Goal: Book appointment/travel/reservation

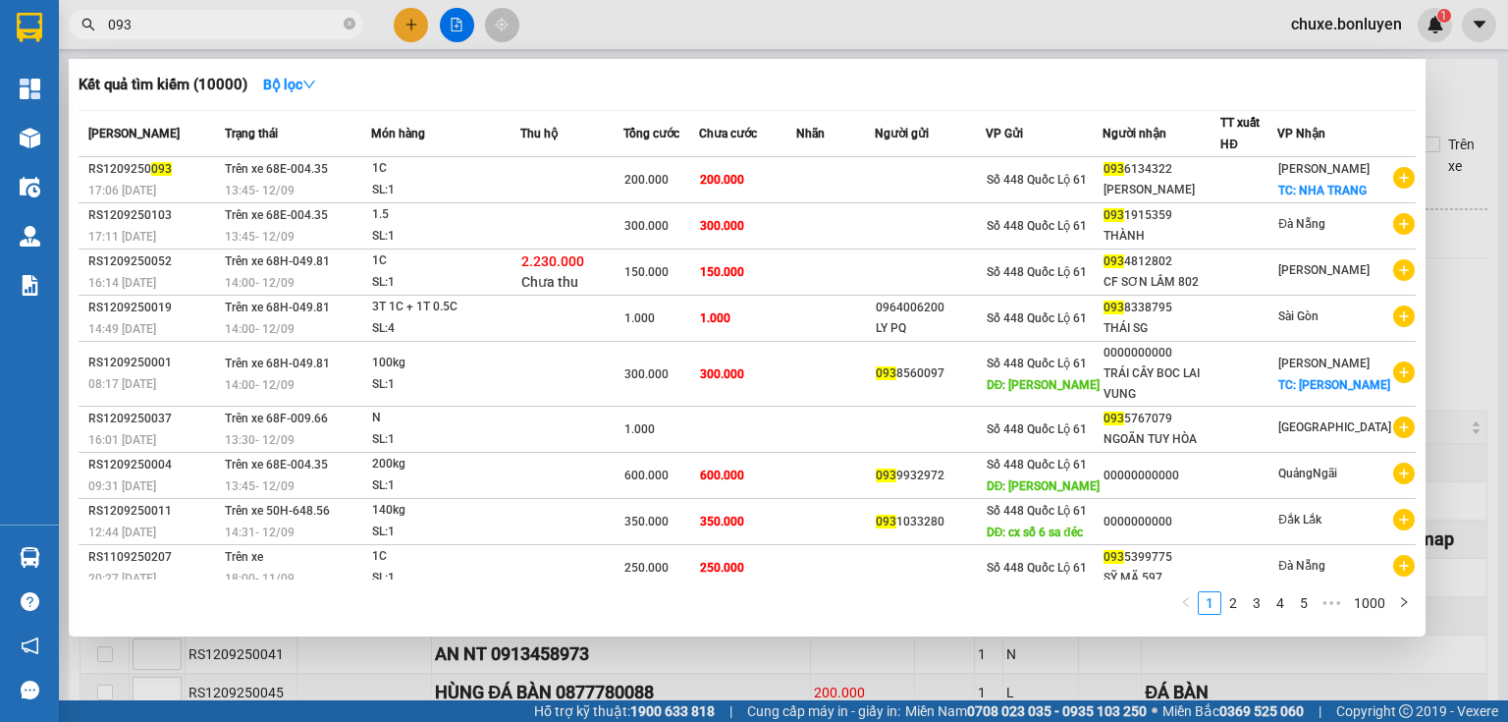
click at [267, 16] on input "093" at bounding box center [224, 25] width 232 height 22
type input "0"
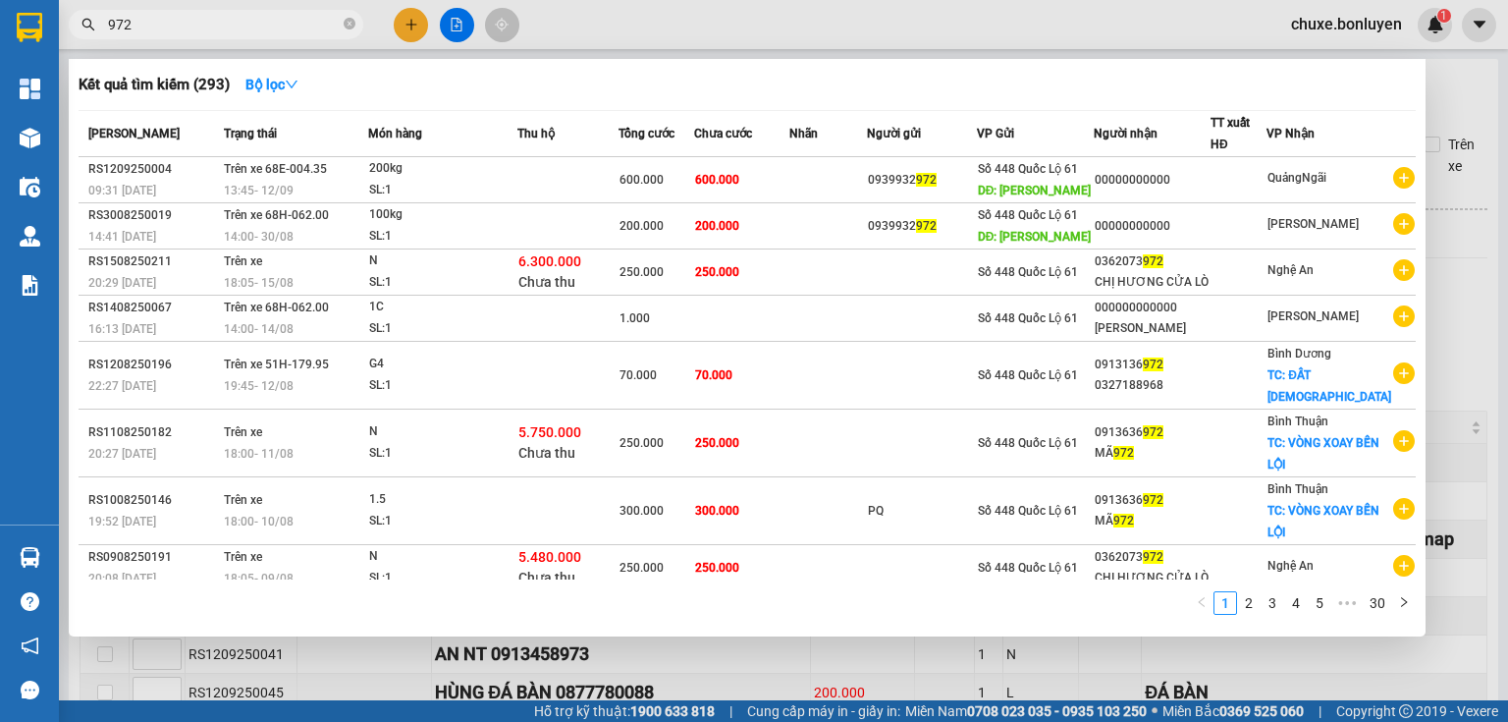
type input "972"
drag, startPoint x: 1440, startPoint y: 79, endPoint x: 1400, endPoint y: 81, distance: 40.4
click at [1439, 80] on div at bounding box center [754, 361] width 1508 height 722
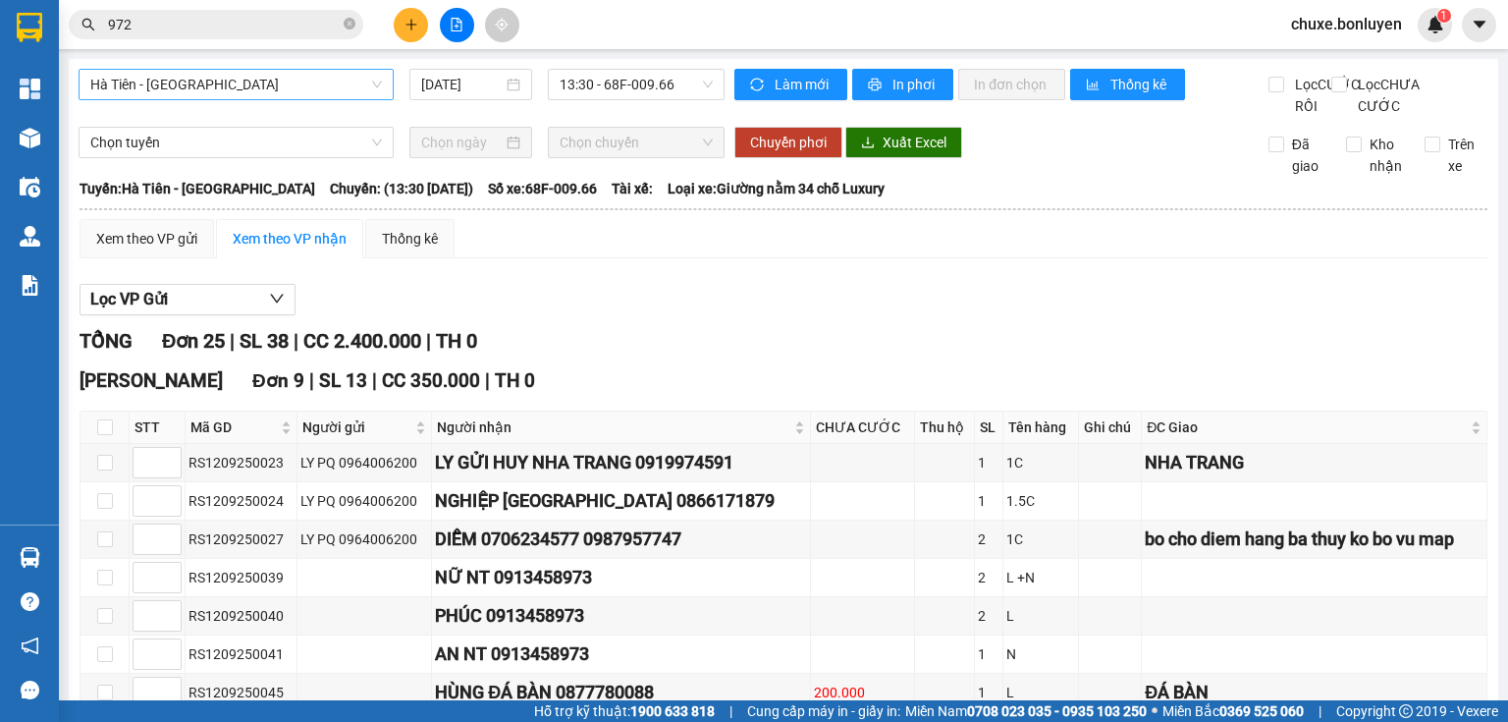
click at [338, 97] on span "Hà Tiên - [GEOGRAPHIC_DATA]" at bounding box center [236, 84] width 292 height 29
click at [487, 94] on div "[DATE]" at bounding box center [470, 84] width 122 height 31
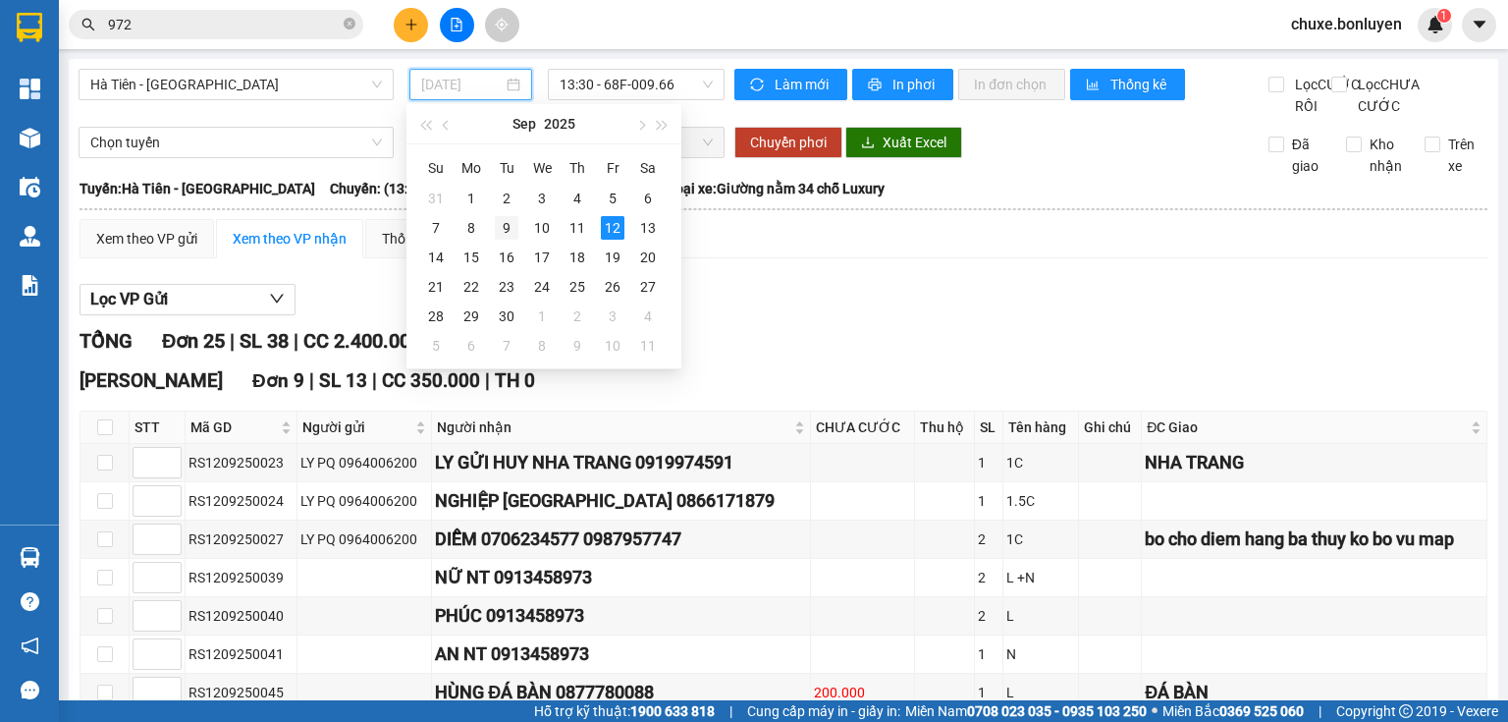
click at [507, 226] on div "9" at bounding box center [507, 228] width 24 height 24
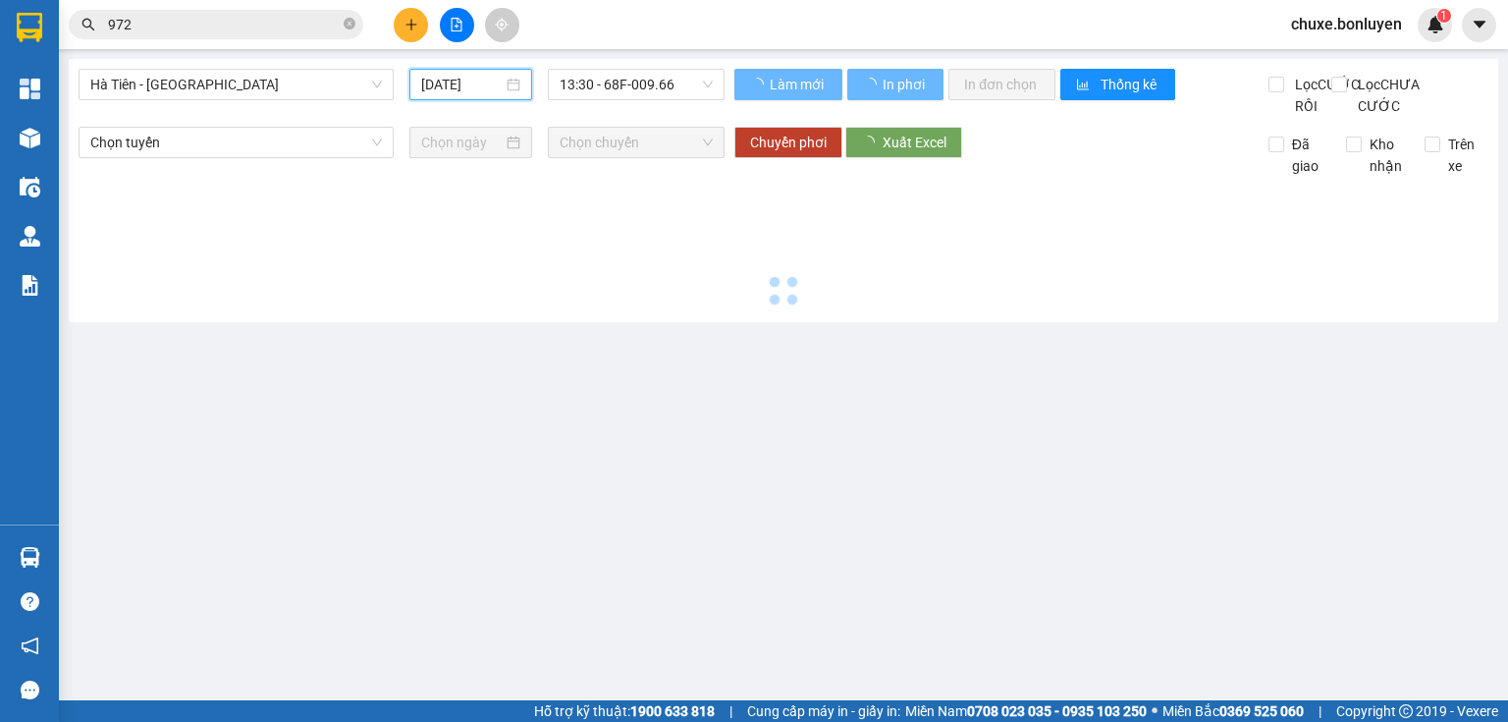
type input "[DATE]"
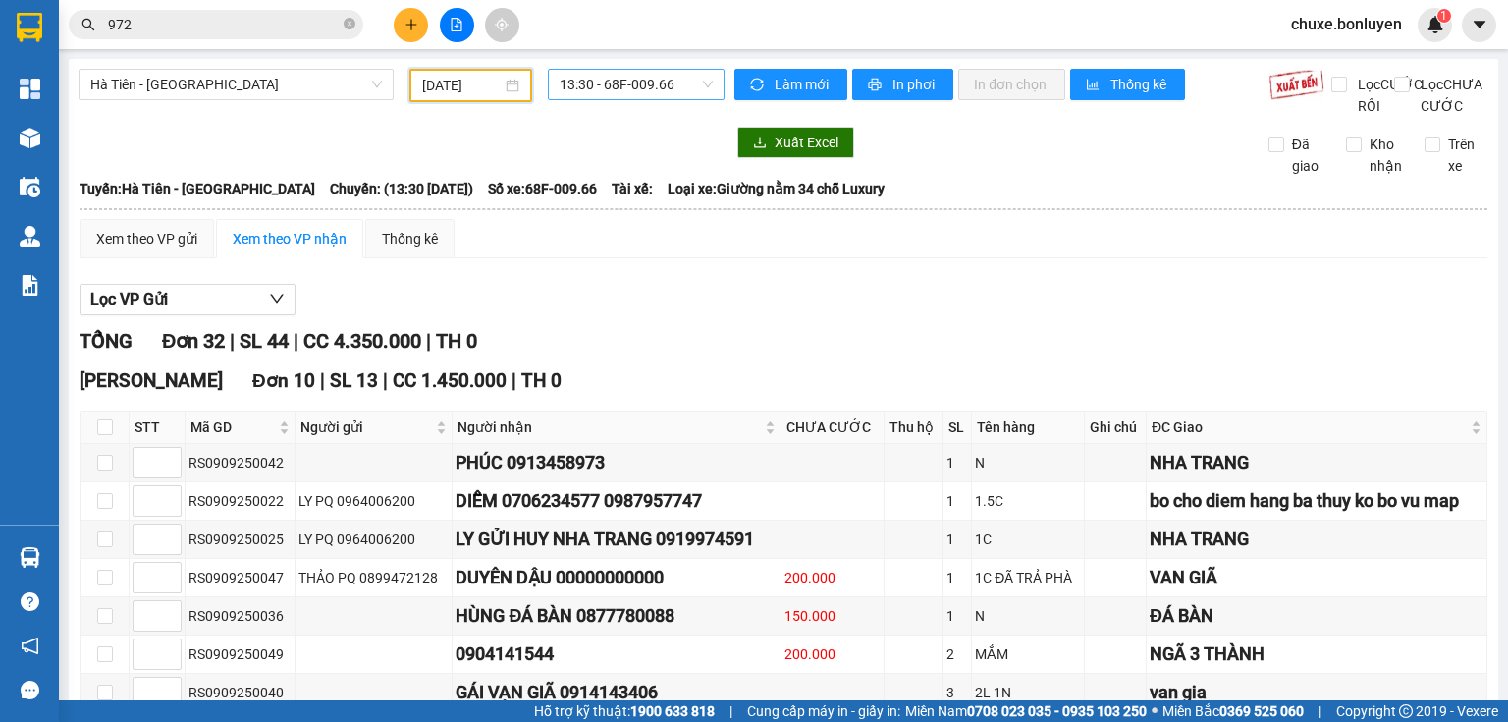
click at [652, 86] on span "13:30 - 68F-009.66" at bounding box center [637, 84] width 154 height 29
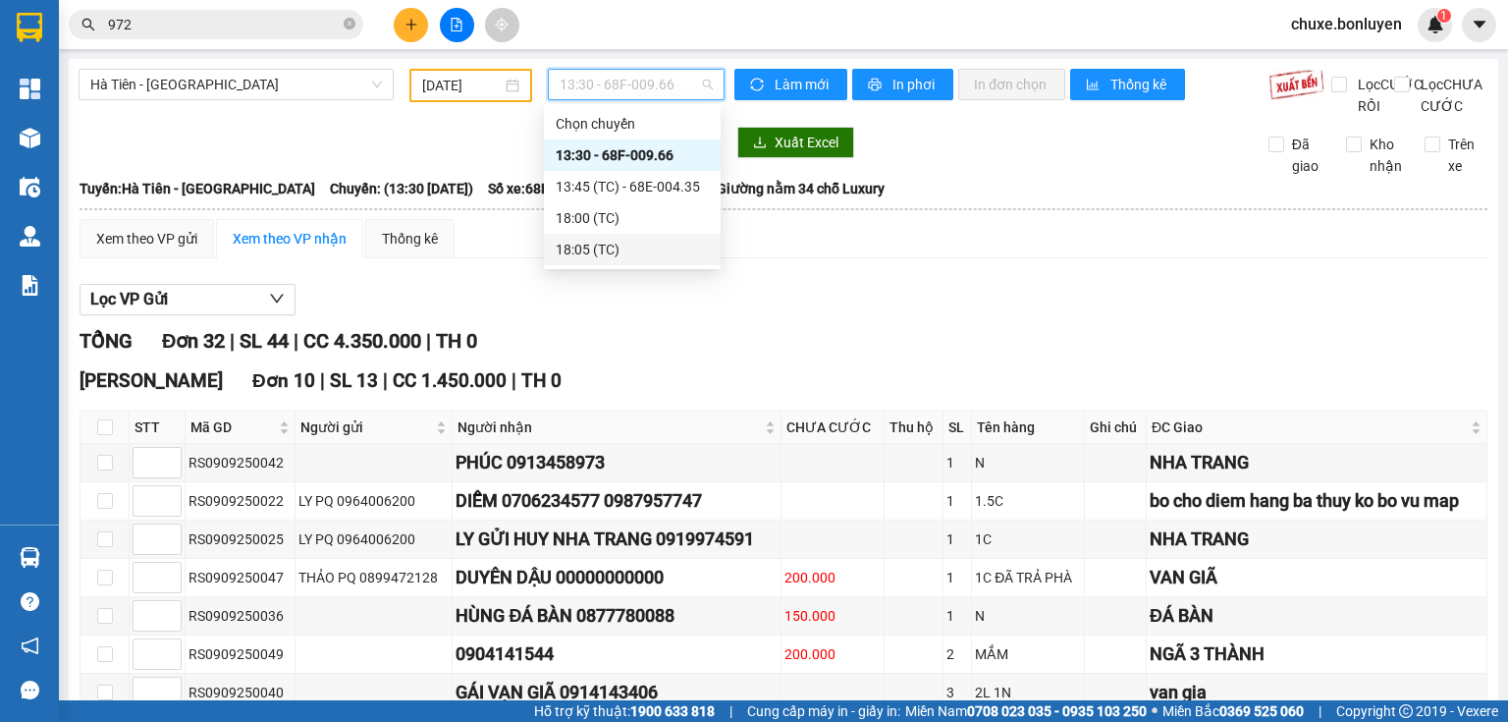
click at [601, 248] on div "18:05 (TC)" at bounding box center [632, 250] width 153 height 22
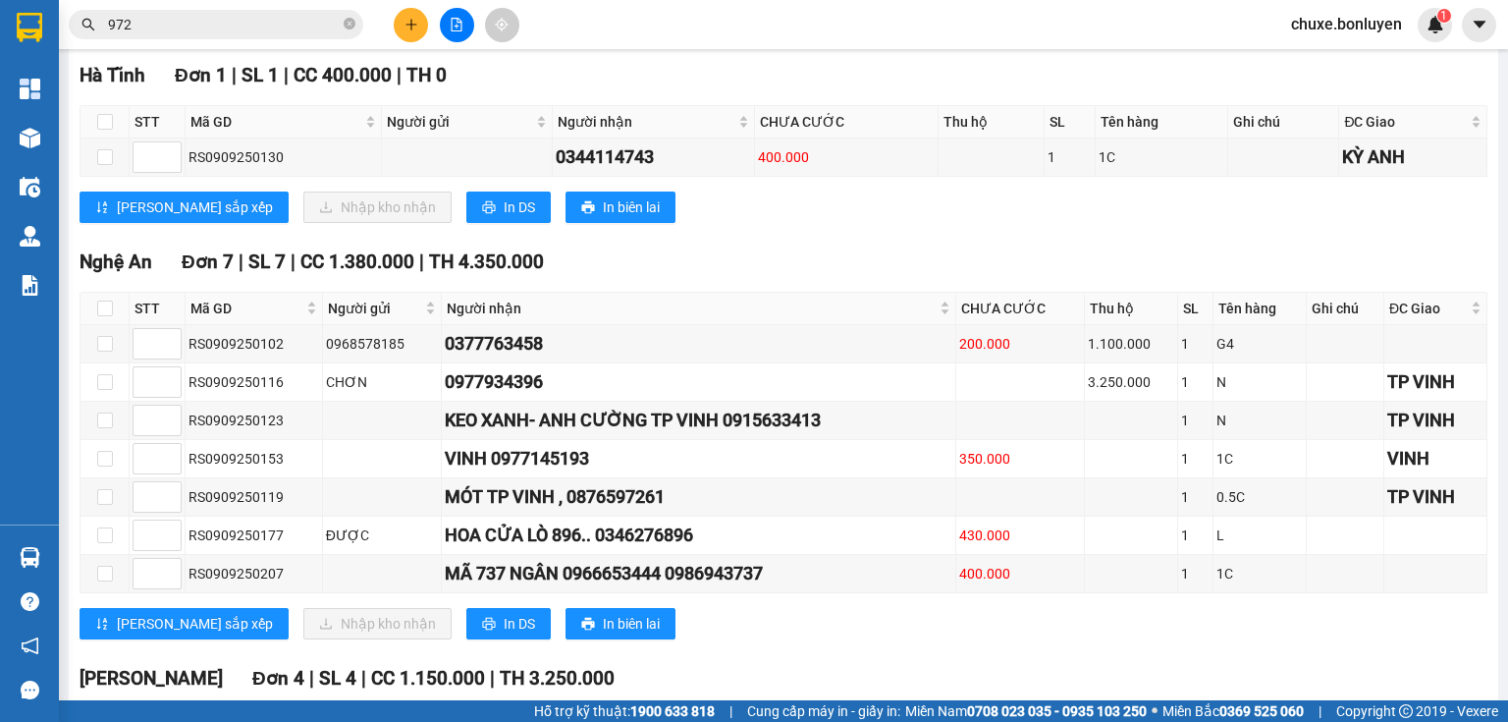
scroll to position [713, 0]
